Goal: Task Accomplishment & Management: Complete application form

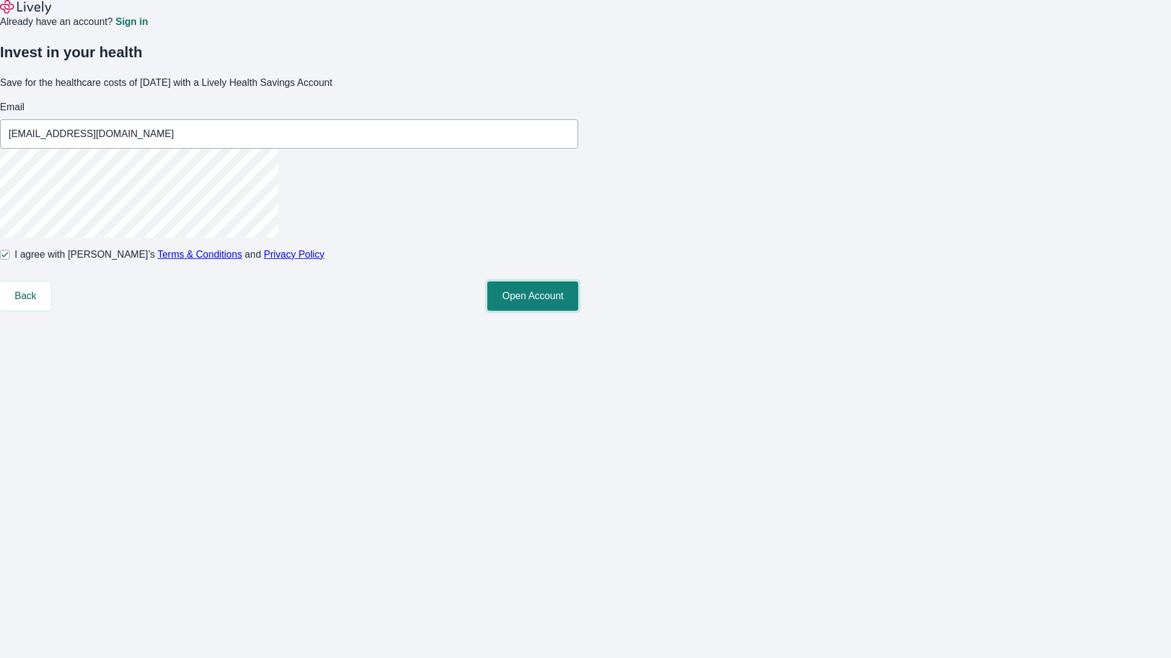
click at [578, 311] on button "Open Account" at bounding box center [532, 296] width 91 height 29
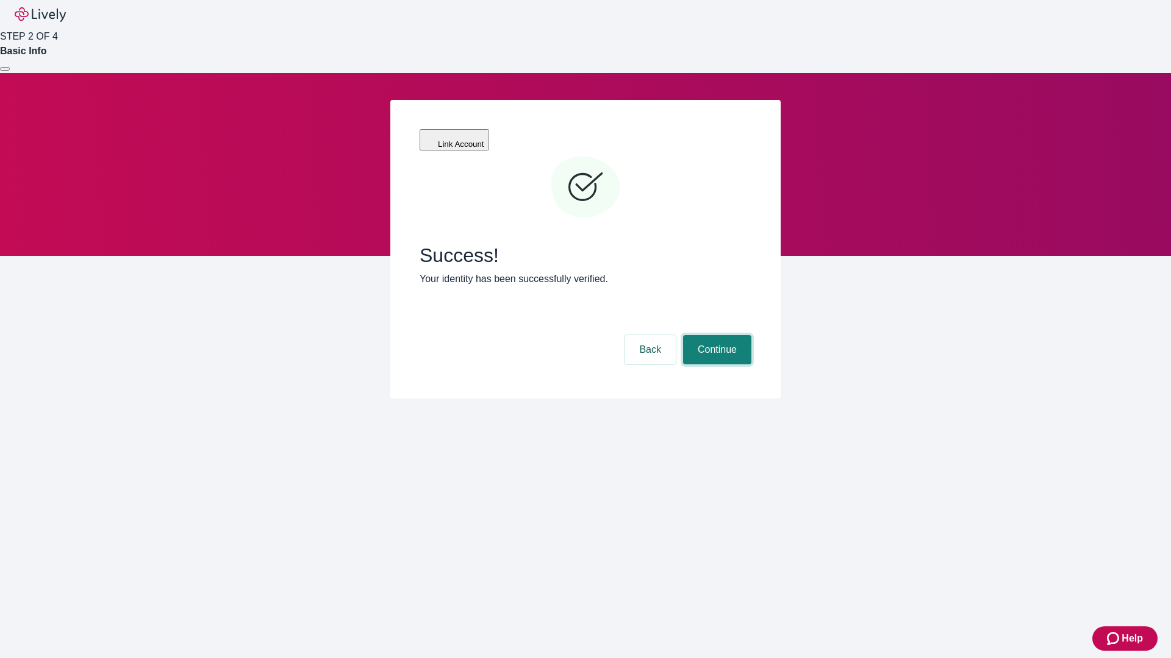
click at [715, 335] on button "Continue" at bounding box center [717, 349] width 68 height 29
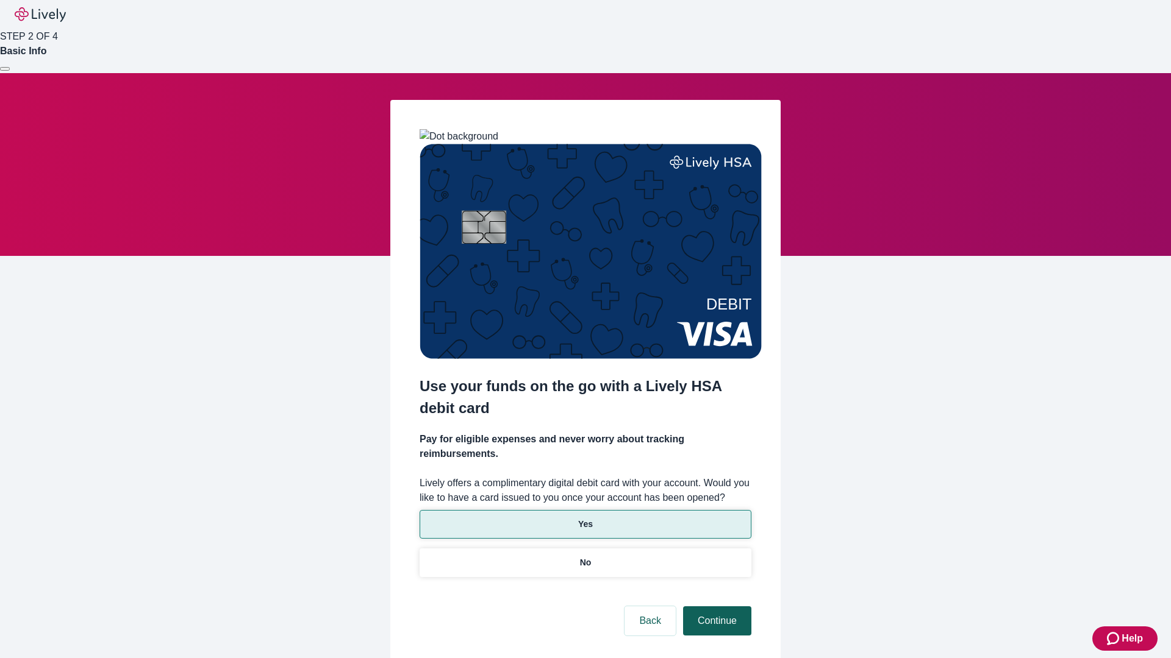
click at [585, 557] on p "No" at bounding box center [586, 563] width 12 height 13
click at [715, 607] on button "Continue" at bounding box center [717, 621] width 68 height 29
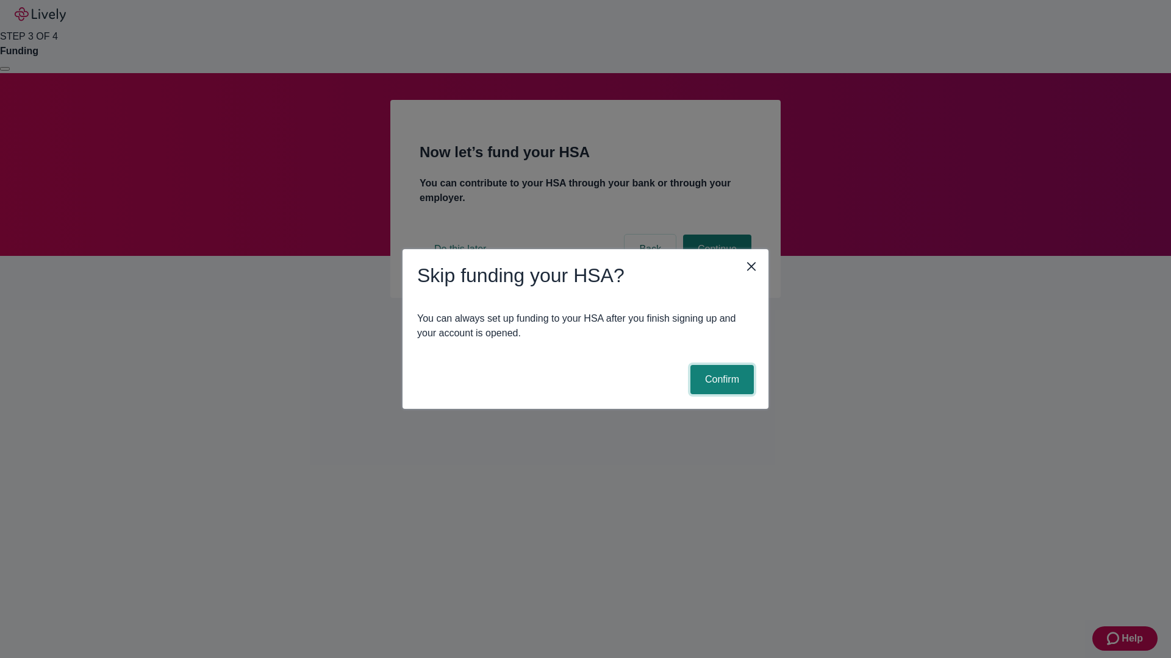
click at [720, 380] on button "Confirm" at bounding box center [721, 379] width 63 height 29
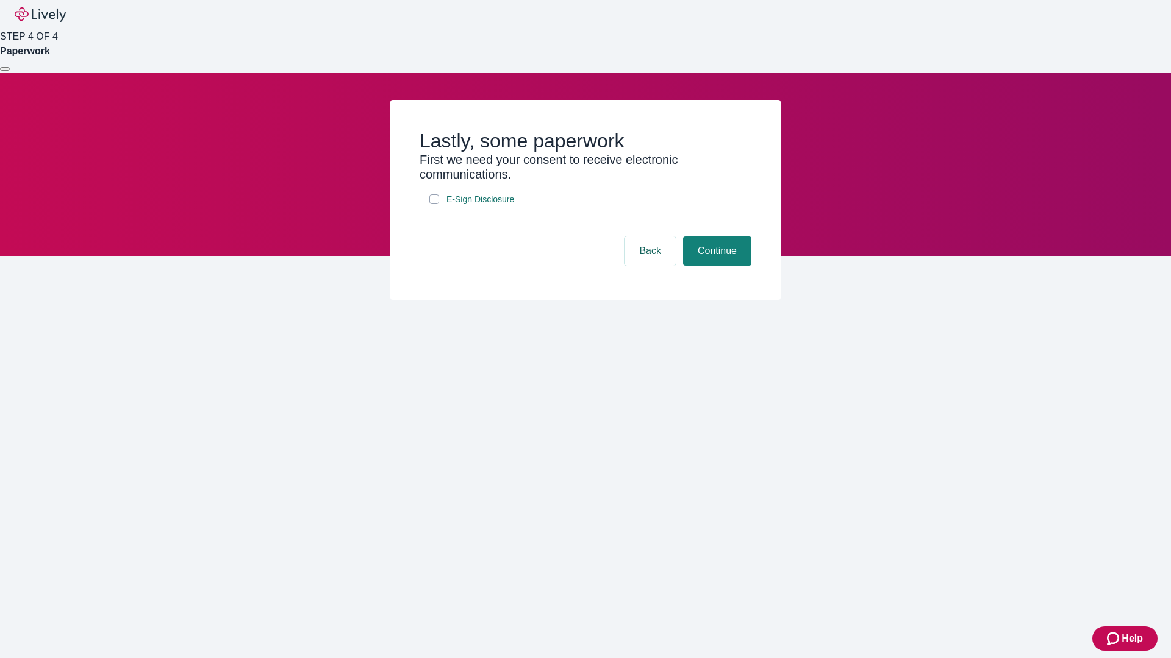
click at [434, 204] on input "E-Sign Disclosure" at bounding box center [434, 199] width 10 height 10
checkbox input "true"
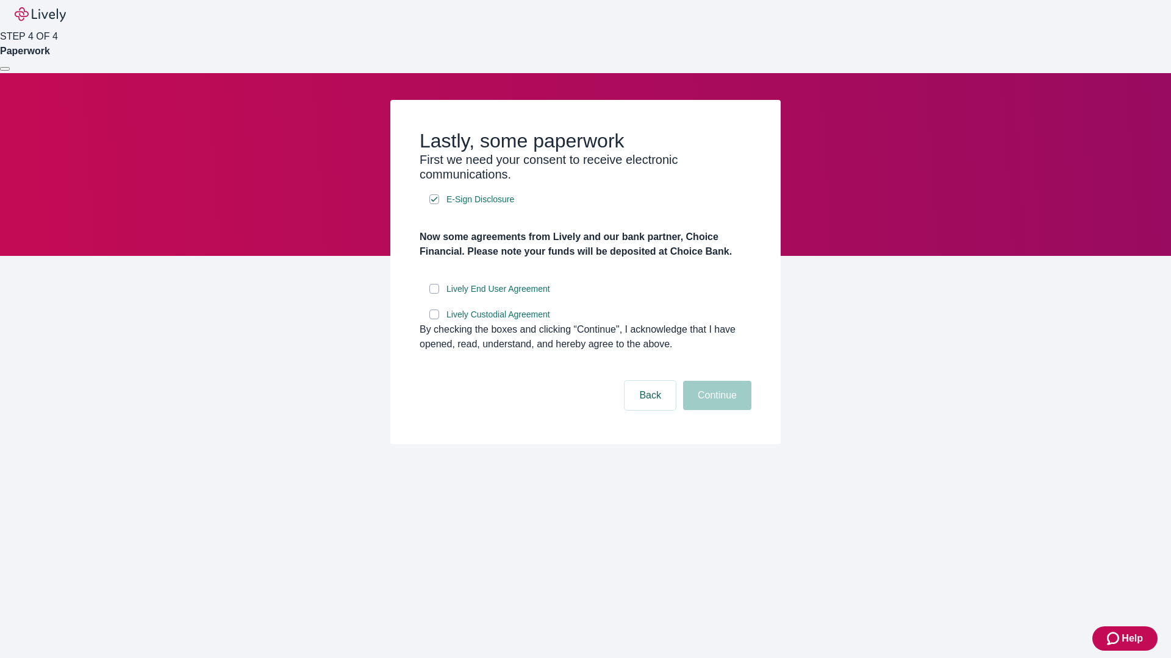
click at [434, 294] on input "Lively End User Agreement" at bounding box center [434, 289] width 10 height 10
checkbox input "true"
click at [434, 319] on input "Lively Custodial Agreement" at bounding box center [434, 315] width 10 height 10
checkbox input "true"
click at [715, 410] on button "Continue" at bounding box center [717, 395] width 68 height 29
